Goal: Transaction & Acquisition: Purchase product/service

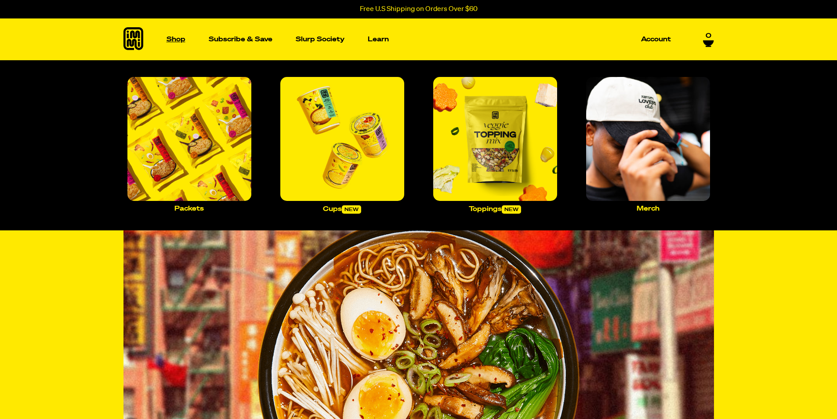
click at [177, 39] on p "Shop" at bounding box center [176, 39] width 19 height 7
click at [194, 210] on p "Packets" at bounding box center [188, 208] width 29 height 7
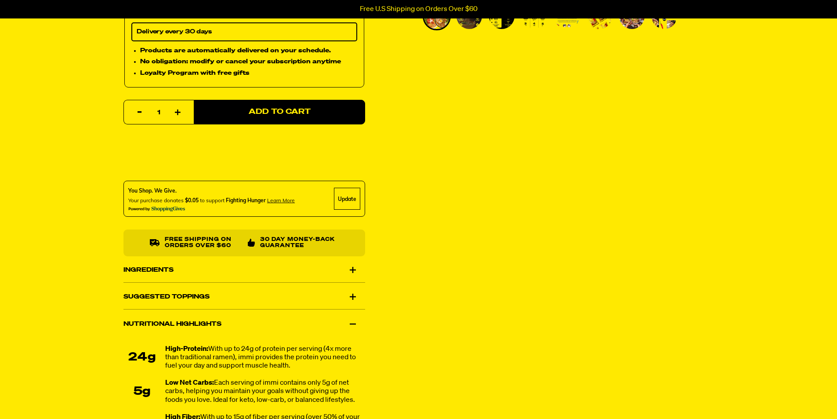
scroll to position [396, 0]
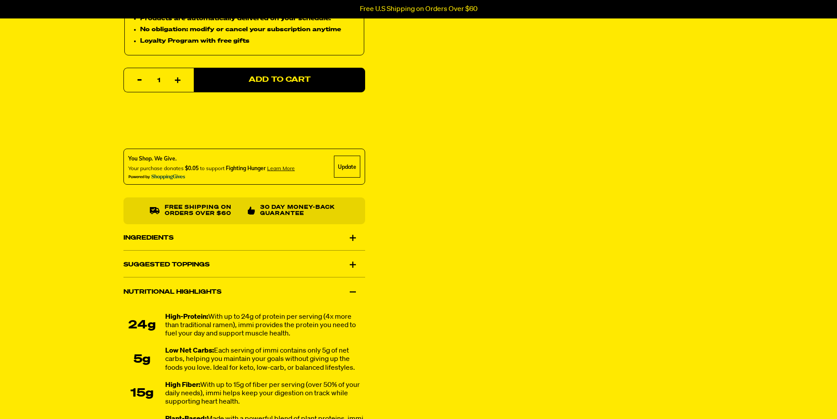
click at [353, 238] on div "Ingredients" at bounding box center [245, 237] width 242 height 25
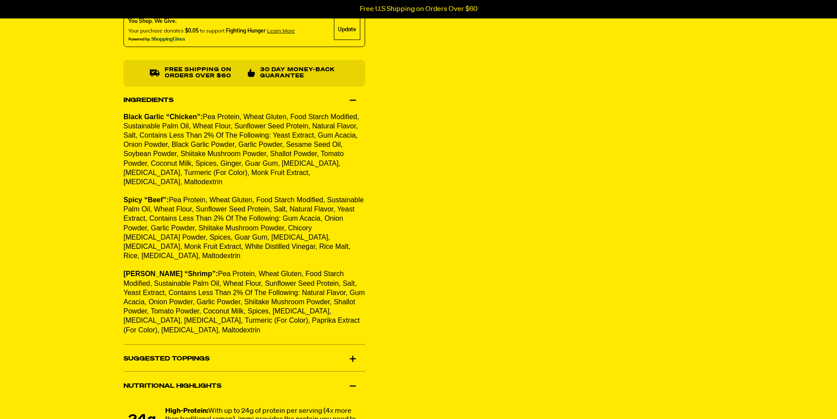
scroll to position [571, 0]
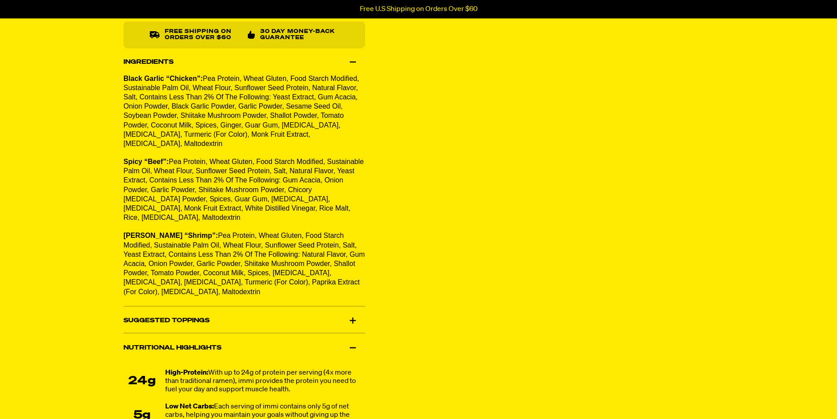
click at [356, 310] on div "Suggested Toppings" at bounding box center [245, 321] width 242 height 25
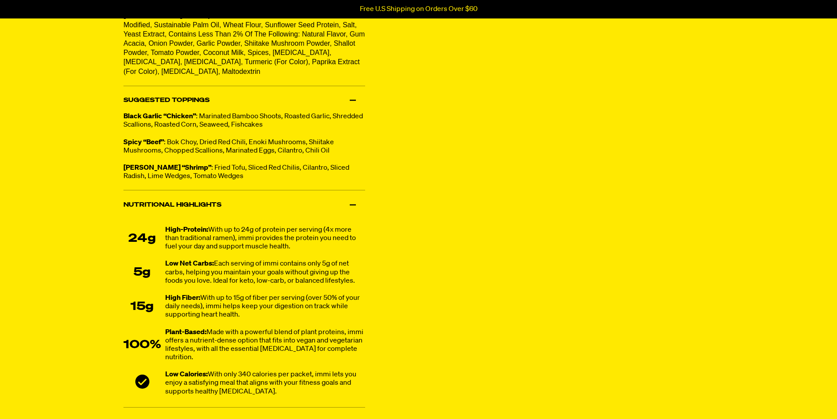
scroll to position [835, 0]
